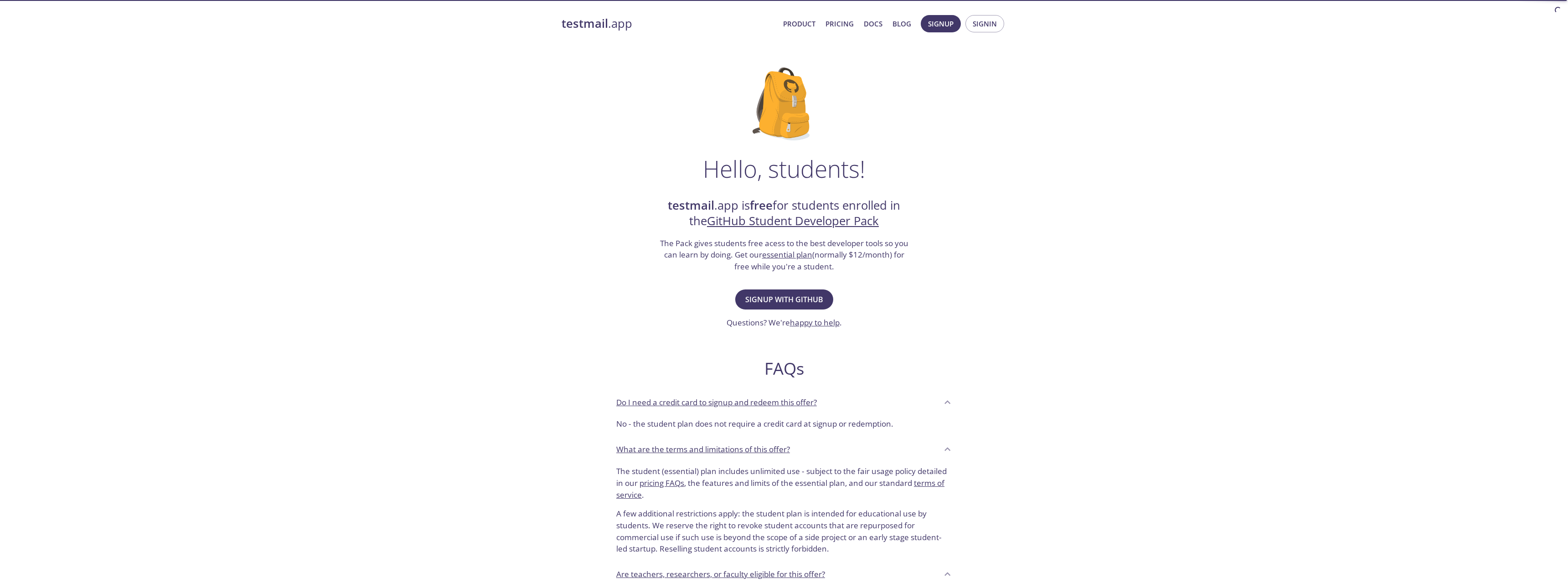
click at [719, 243] on h3 "The Pack gives students free acess to the best developer tools so you can learn…" at bounding box center [783, 255] width 251 height 35
click at [833, 242] on h3 "The Pack gives students free acess to the best developer tools so you can learn…" at bounding box center [783, 255] width 251 height 35
click at [795, 299] on span "Signup with GitHub" at bounding box center [784, 300] width 78 height 13
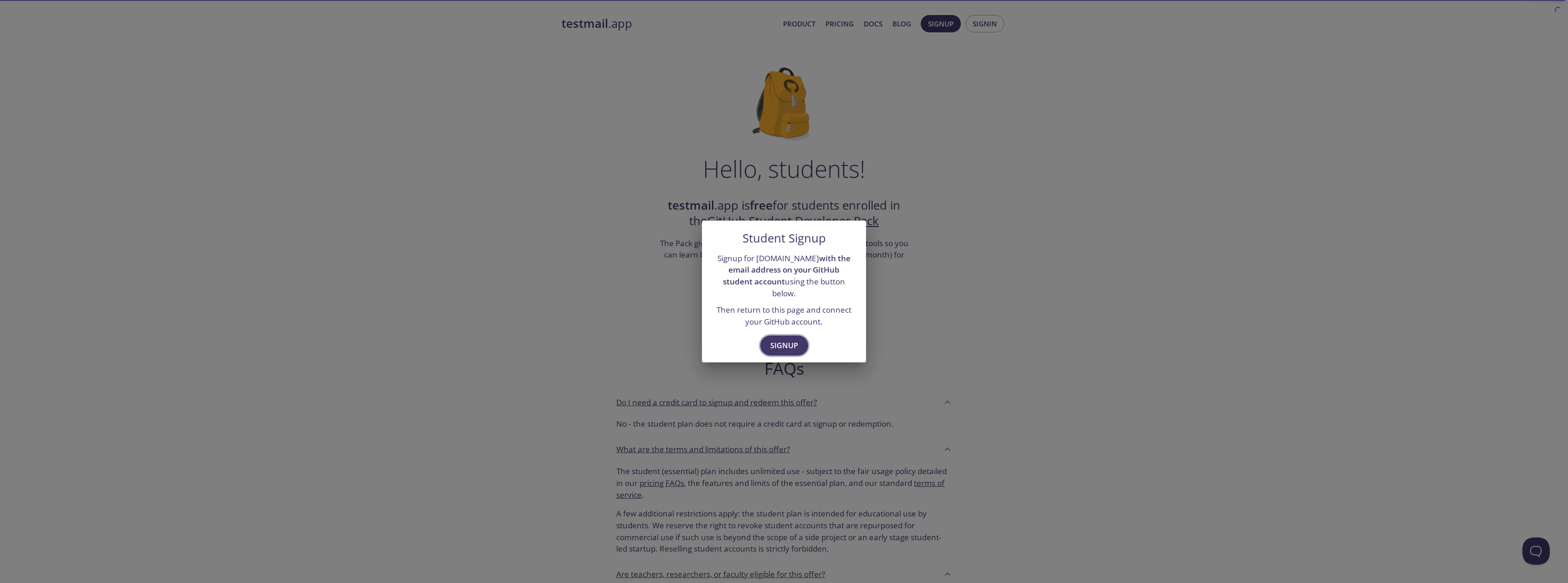
click at [784, 339] on span "Signup" at bounding box center [783, 346] width 28 height 13
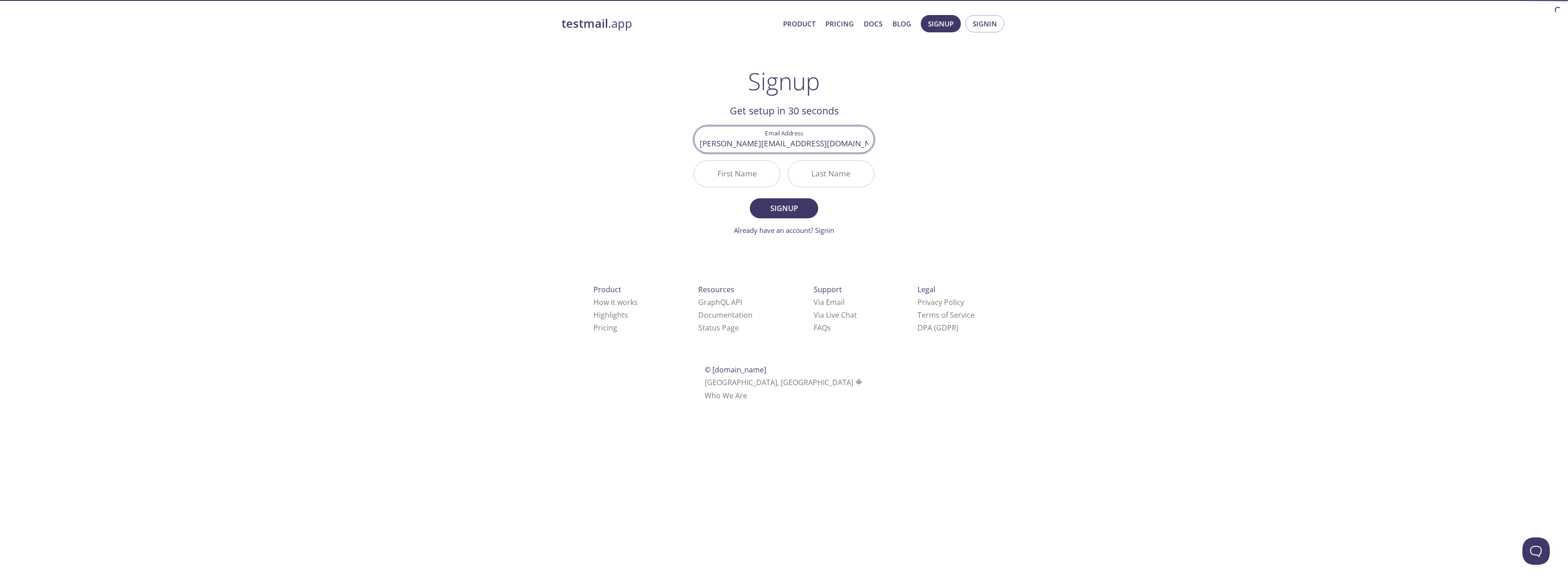
type input "toni@lintes.com"
type input "L"
type input "[PERSON_NAME]"
click at [780, 210] on span "Signup" at bounding box center [784, 208] width 48 height 13
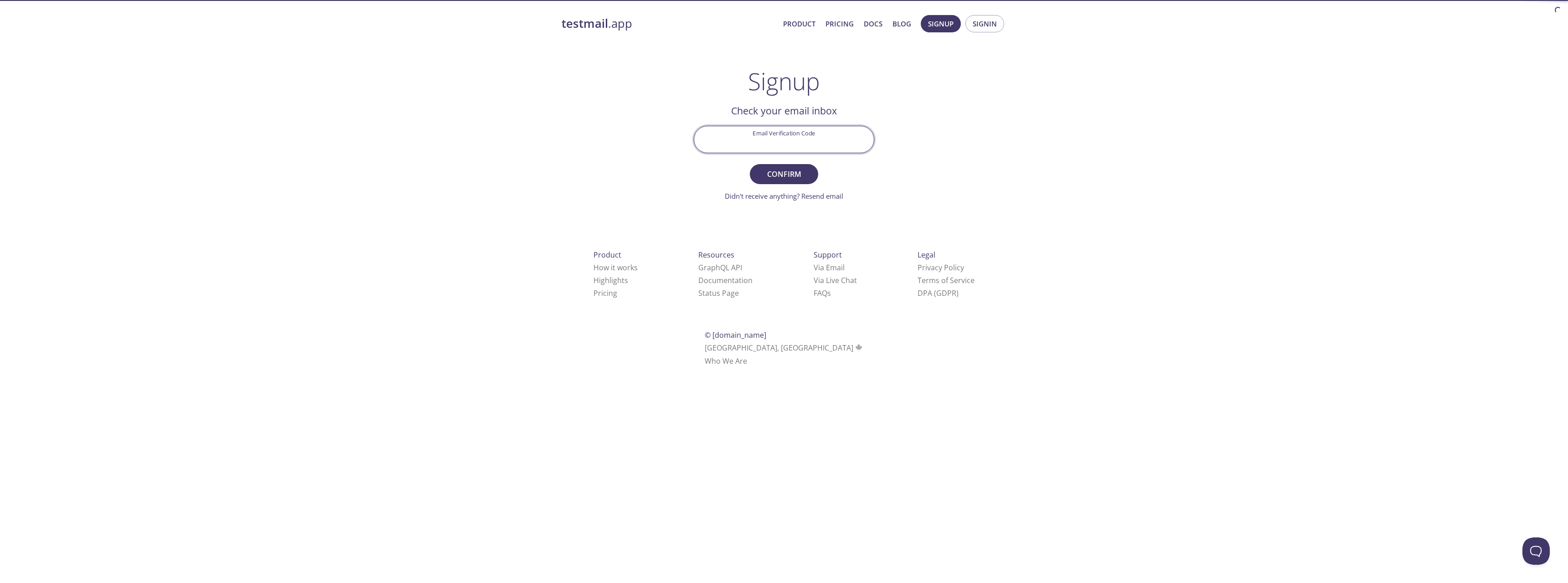
click at [795, 141] on input "Email Verification Code" at bounding box center [784, 139] width 179 height 26
paste input "XUUKNE8"
type input "XUUKNE8"
click at [787, 170] on span "Confirm" at bounding box center [784, 174] width 48 height 13
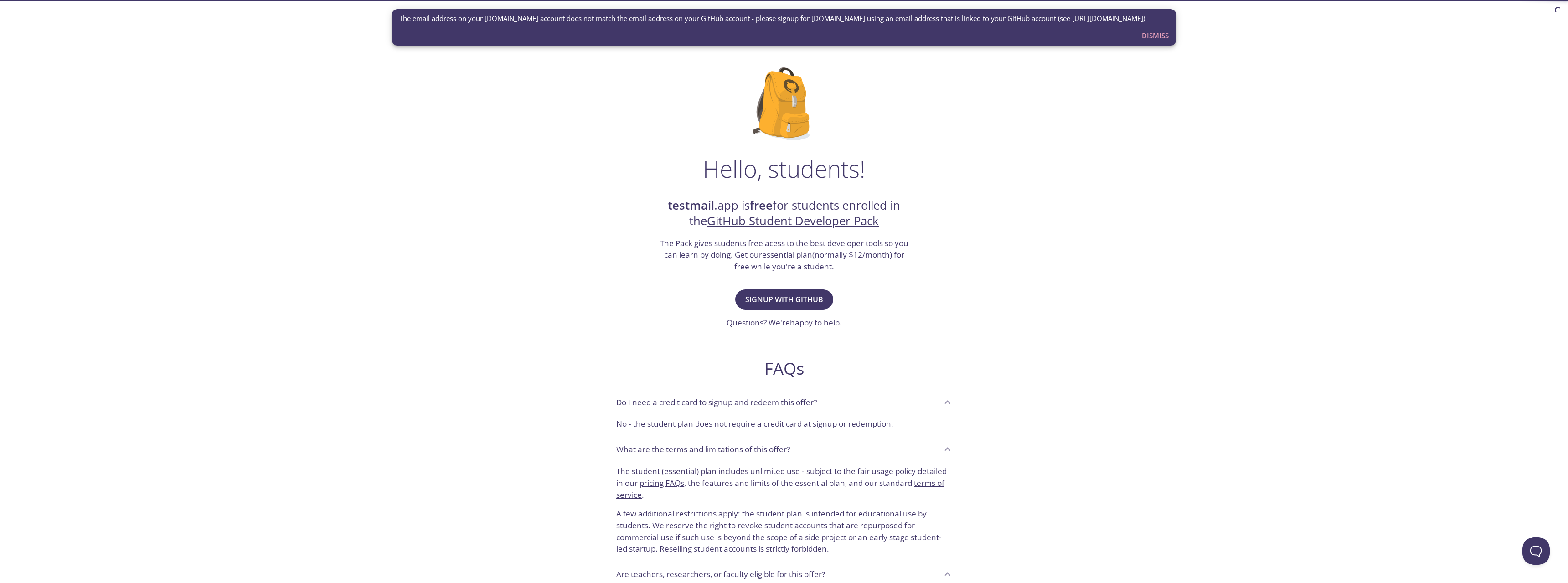
click at [1149, 31] on span "Dismiss" at bounding box center [1155, 35] width 27 height 12
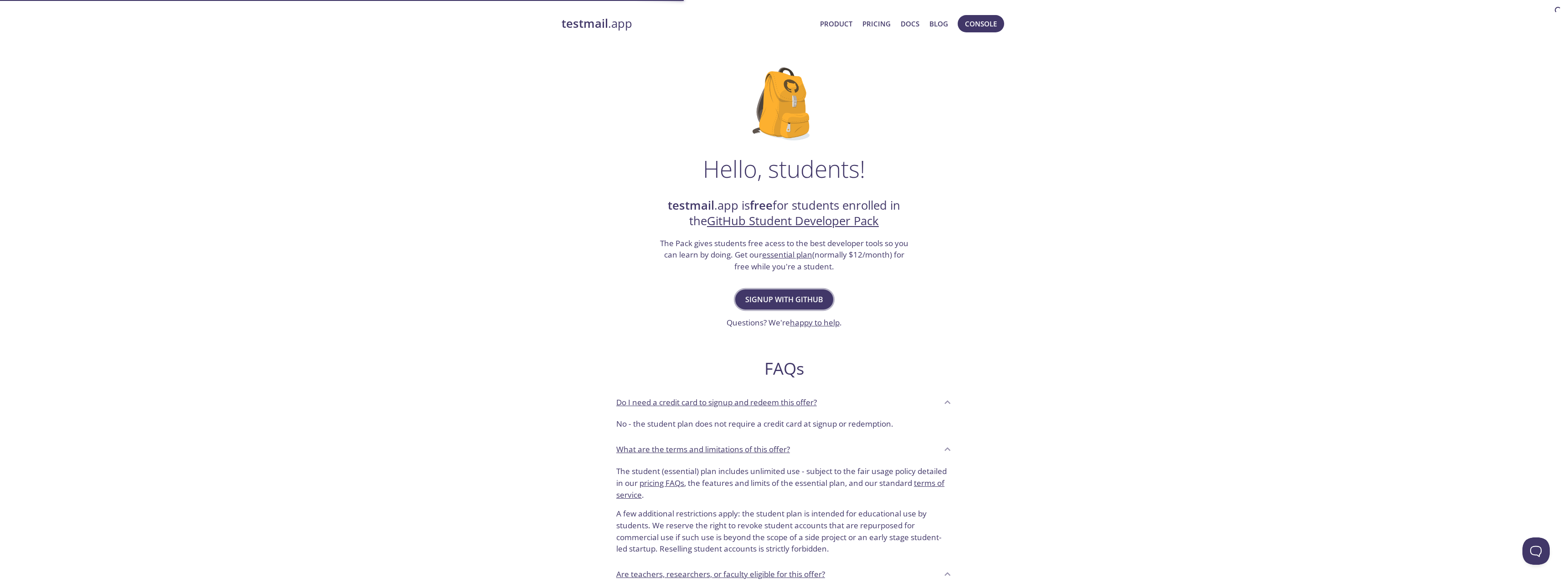
click at [766, 300] on span "Signup with GitHub" at bounding box center [784, 300] width 78 height 13
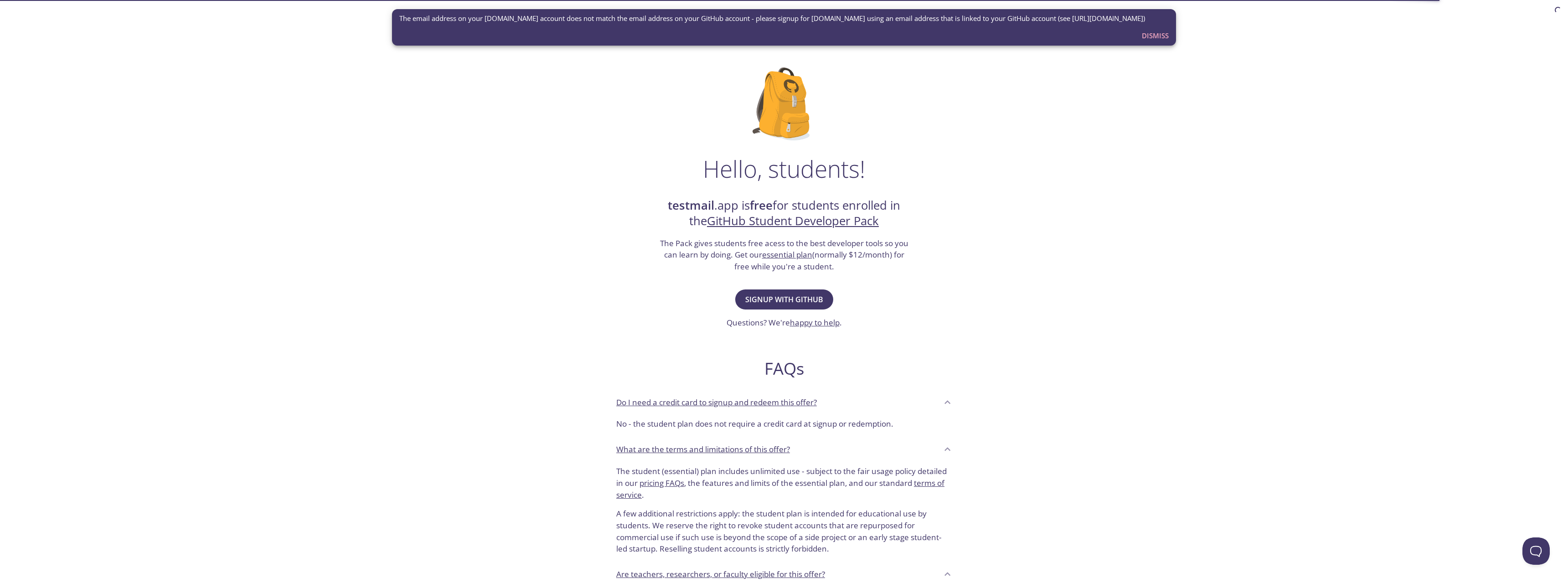
click at [1148, 35] on span "Dismiss" at bounding box center [1155, 35] width 27 height 12
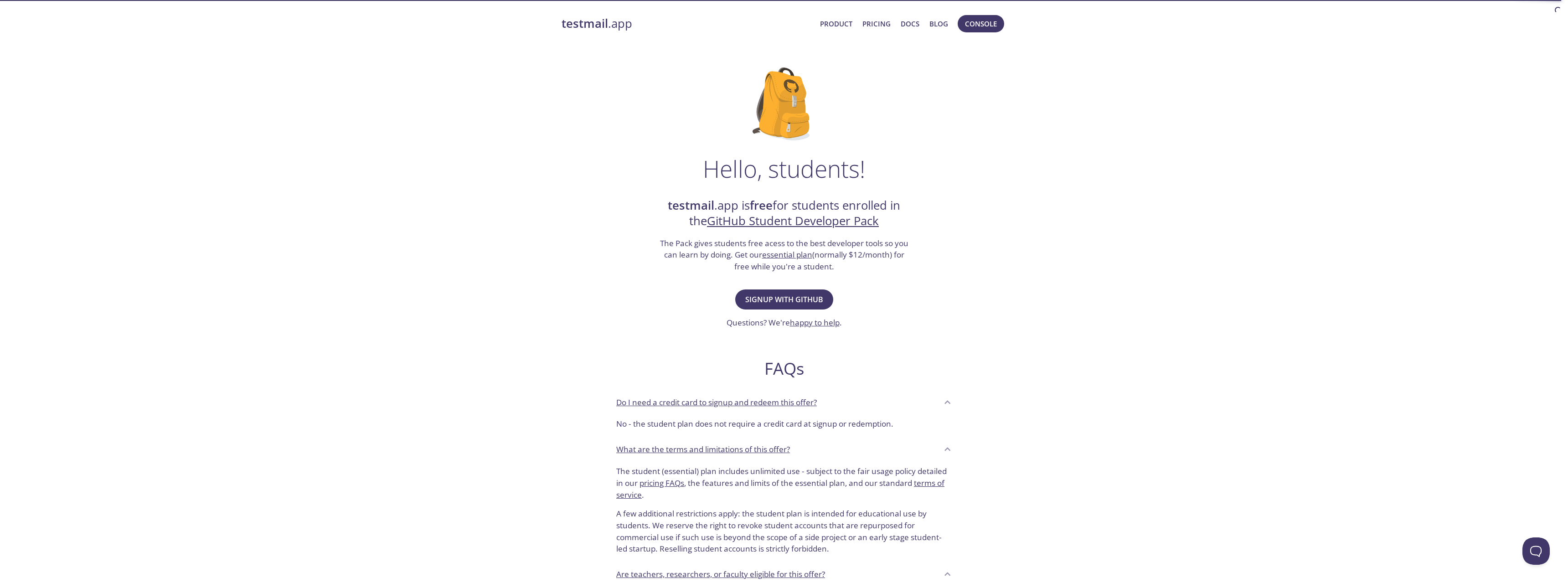
click at [582, 23] on strong "testmail" at bounding box center [585, 23] width 47 height 16
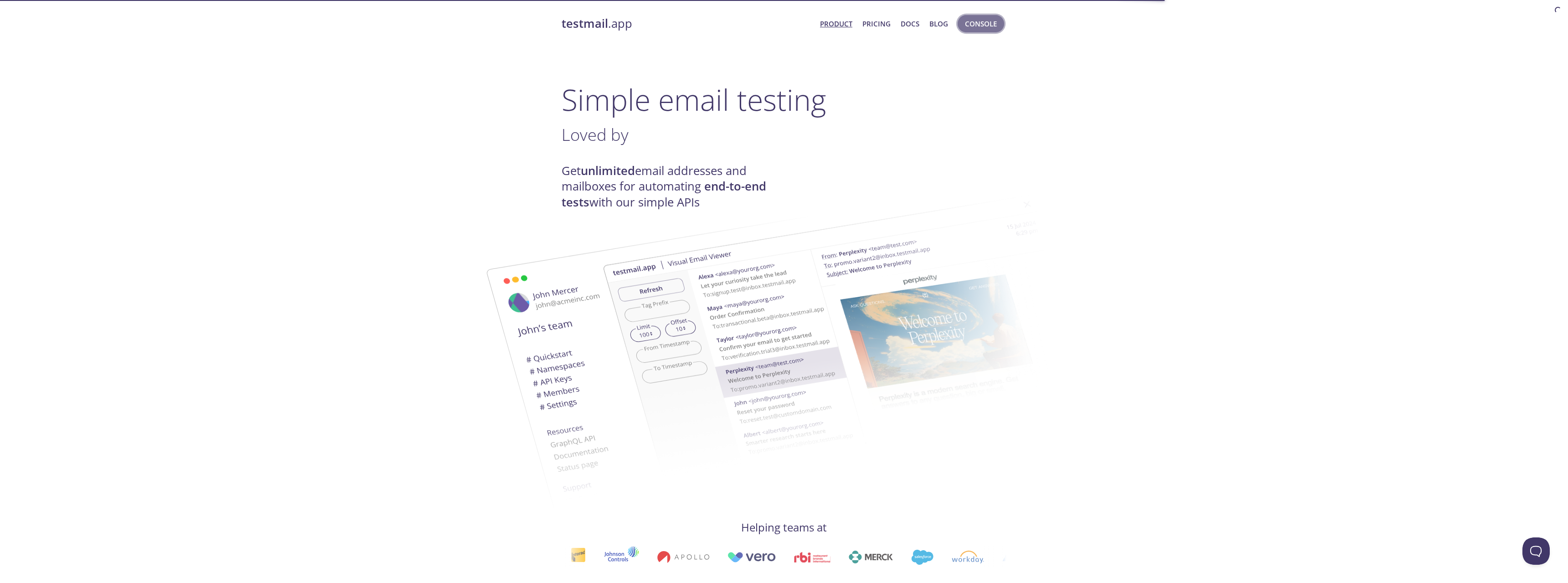
click at [993, 28] on span "Console" at bounding box center [980, 23] width 32 height 12
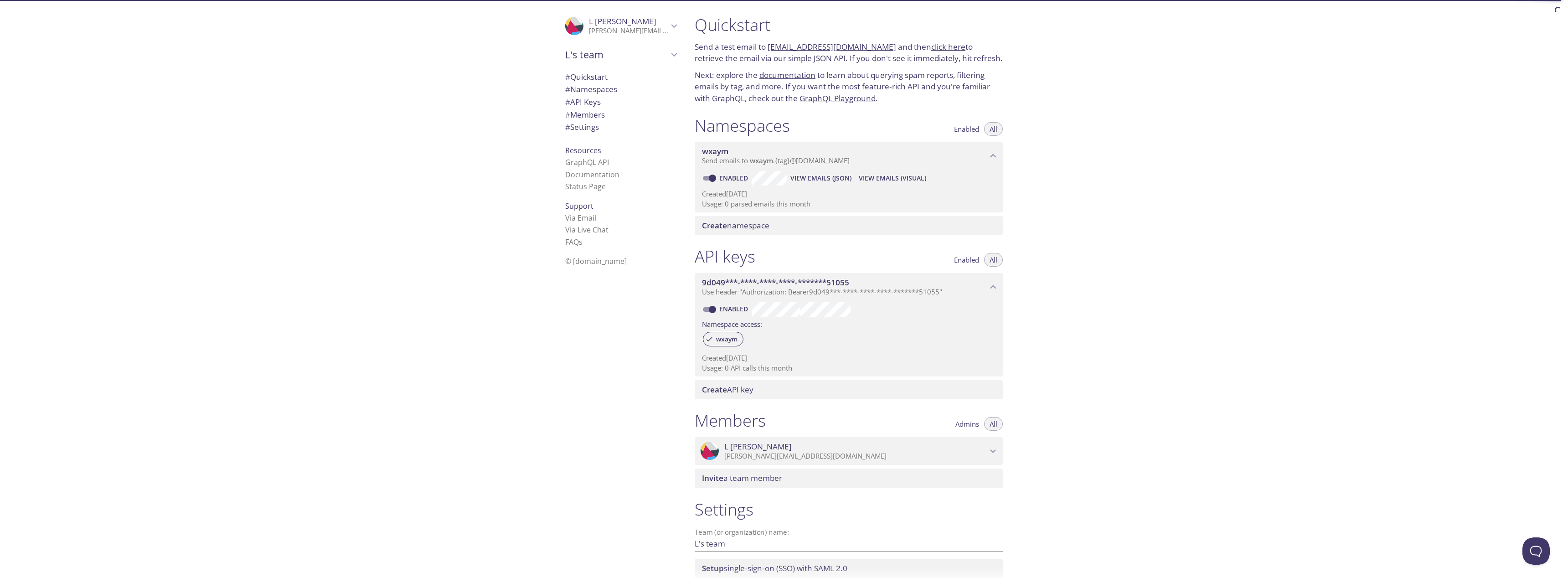
click at [677, 25] on icon "L Toni" at bounding box center [674, 25] width 6 height 4
click at [593, 67] on span "Signout" at bounding box center [620, 69] width 111 height 12
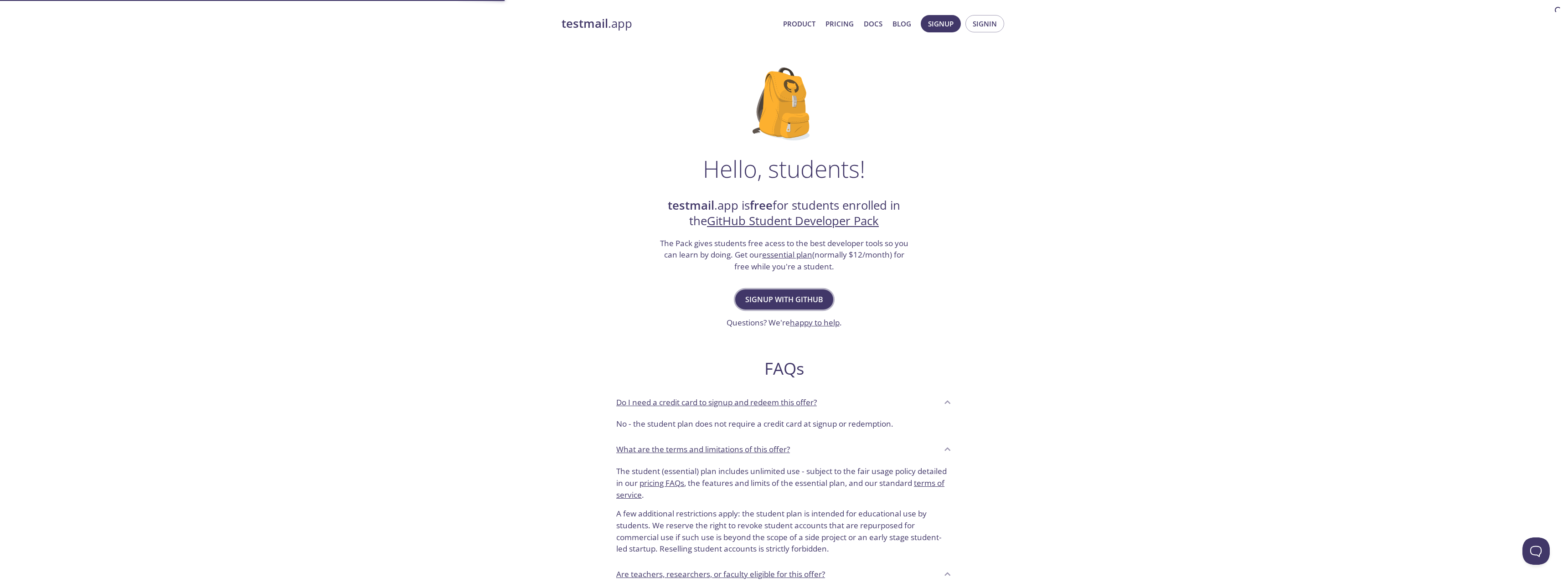
click at [798, 298] on span "Signup with GitHub" at bounding box center [784, 300] width 78 height 13
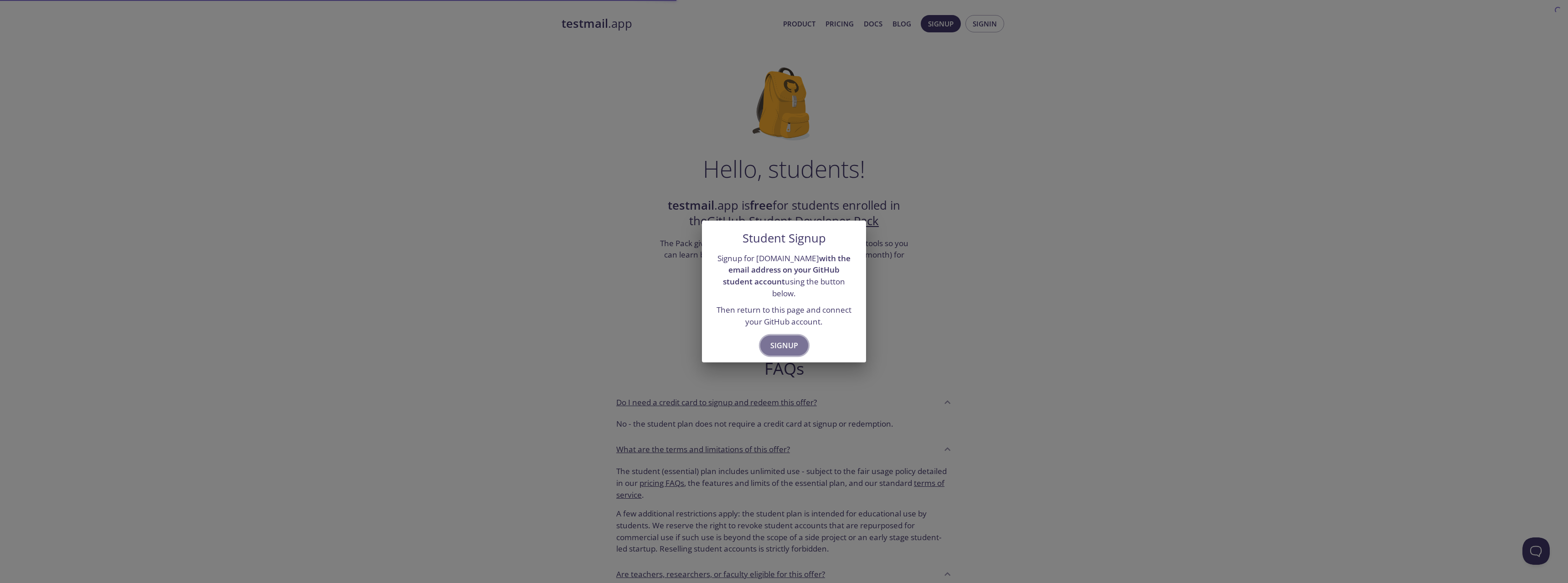
click at [785, 339] on span "Signup" at bounding box center [783, 346] width 28 height 13
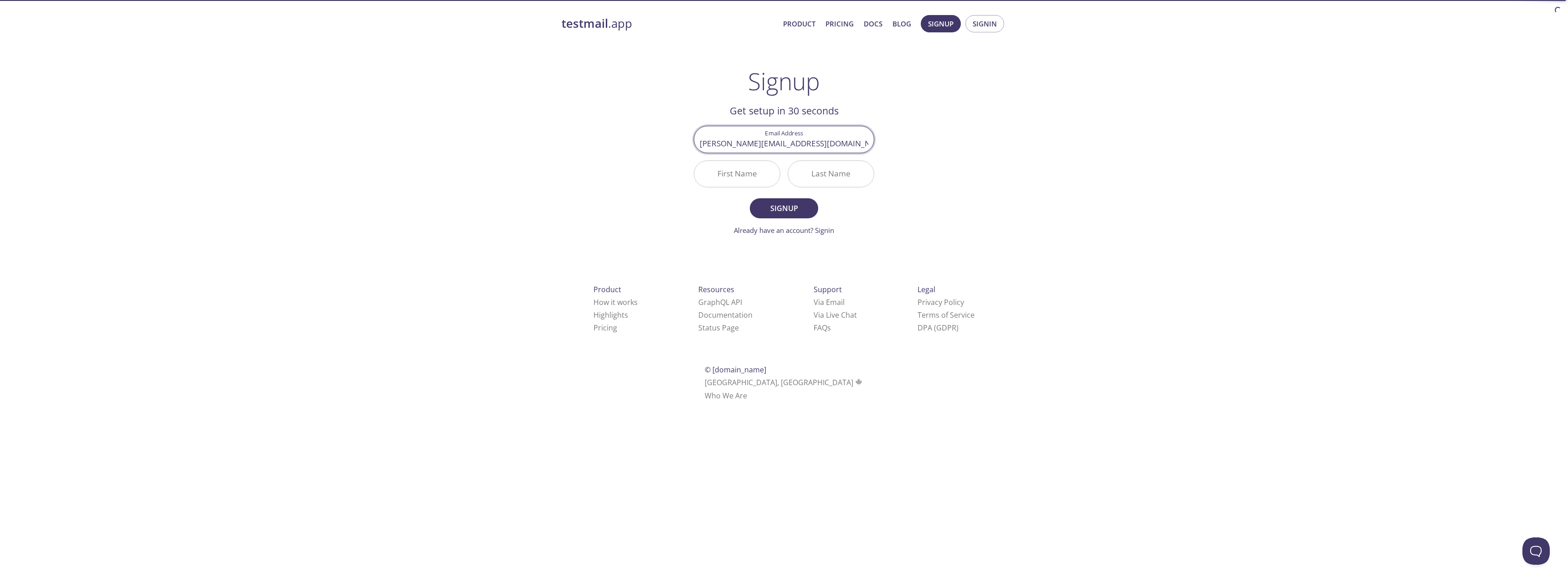
type input "[PERSON_NAME][EMAIL_ADDRESS][DOMAIN_NAME]"
type input "L"
type input "[PERSON_NAME]"
click at [765, 211] on span "Signup" at bounding box center [784, 208] width 48 height 13
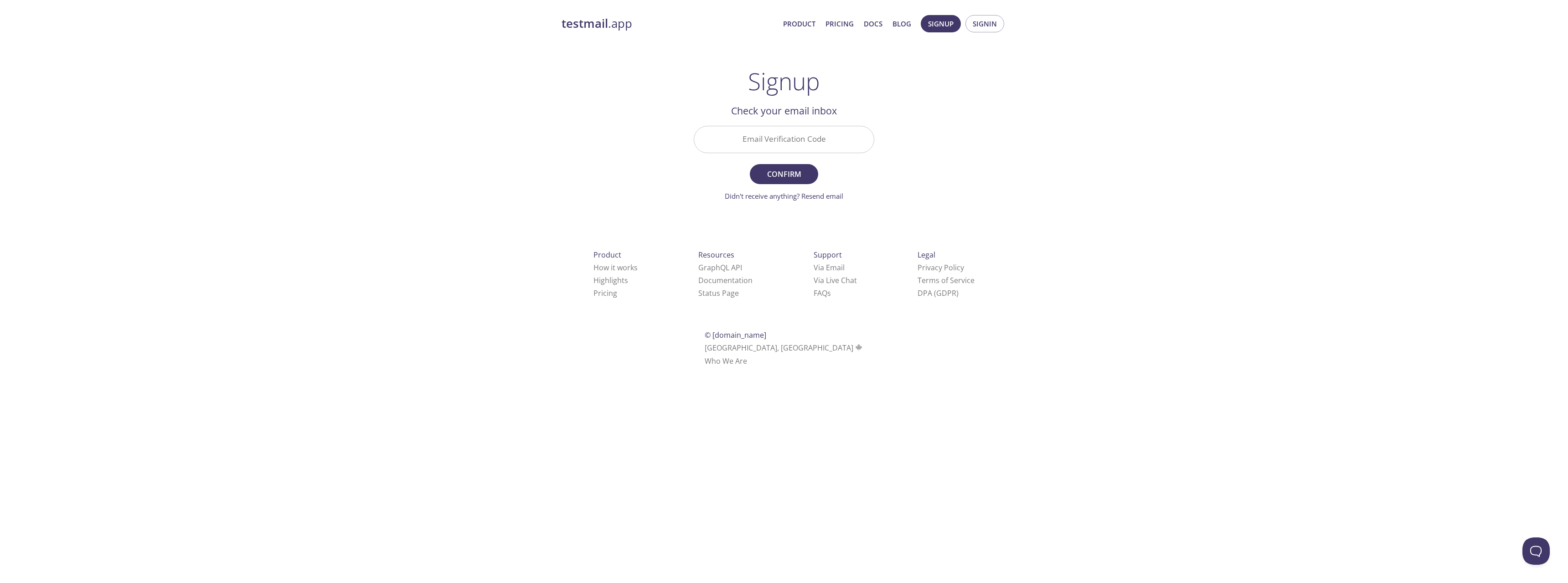
click at [771, 139] on input "Email Verification Code" at bounding box center [784, 139] width 179 height 26
paste input "HETF2KR"
type input "HETF2KR"
click at [792, 175] on span "Confirm" at bounding box center [784, 174] width 48 height 13
